Goal: Task Accomplishment & Management: Manage account settings

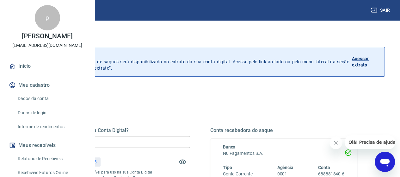
click at [170, 142] on input "R$ 0,00" at bounding box center [116, 142] width 147 height 12
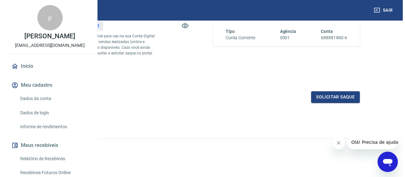
scroll to position [147, 0]
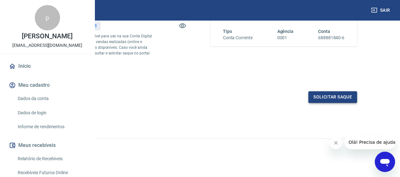
type input "R$ 842,83"
click at [331, 101] on button "Solicitar saque" at bounding box center [332, 97] width 49 height 12
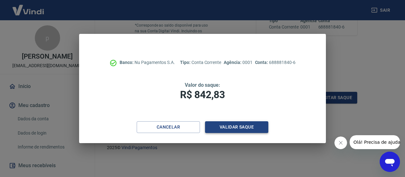
click at [233, 129] on button "Validar saque" at bounding box center [236, 127] width 63 height 12
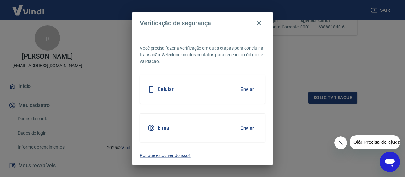
click at [249, 129] on button "Enviar" at bounding box center [247, 127] width 21 height 13
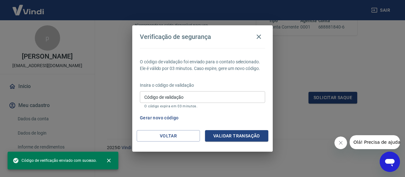
click at [186, 93] on input "Código de validação" at bounding box center [202, 97] width 125 height 12
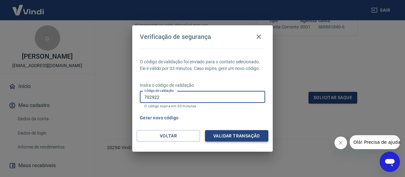
type input "702922"
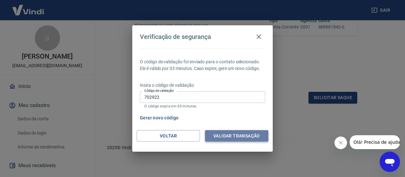
click at [239, 134] on button "Validar transação" at bounding box center [236, 136] width 63 height 12
